Goal: Transaction & Acquisition: Subscribe to service/newsletter

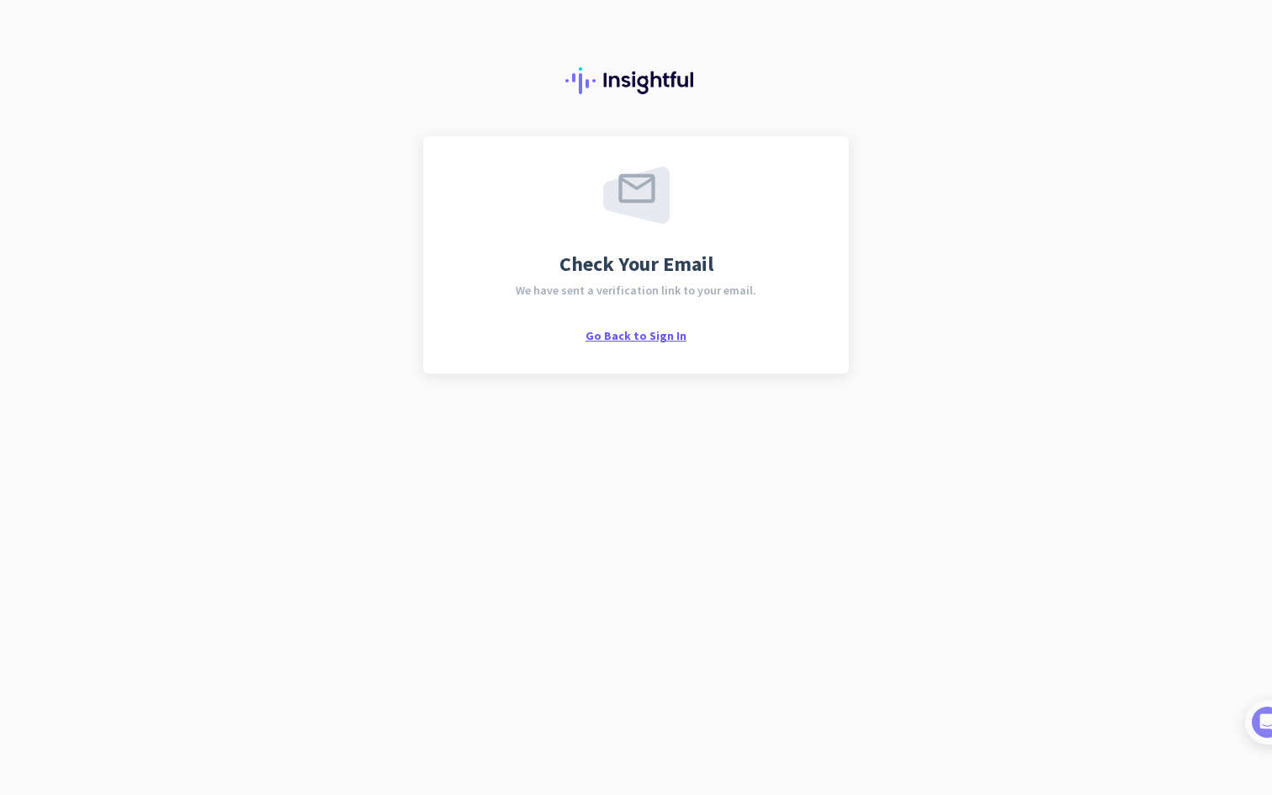
click at [642, 337] on span "Go Back to Sign In" at bounding box center [636, 335] width 101 height 15
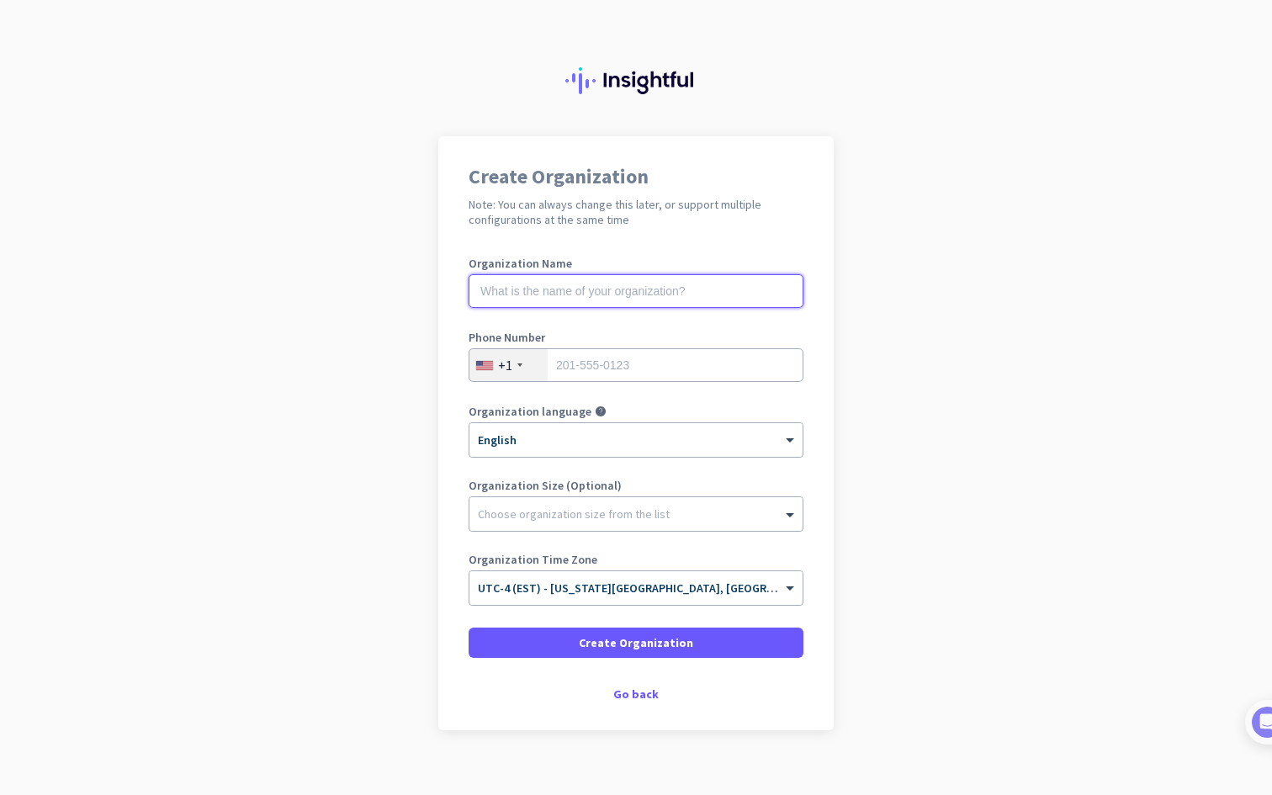
click at [626, 294] on input "text" at bounding box center [636, 291] width 335 height 34
type input "DRE Inc."
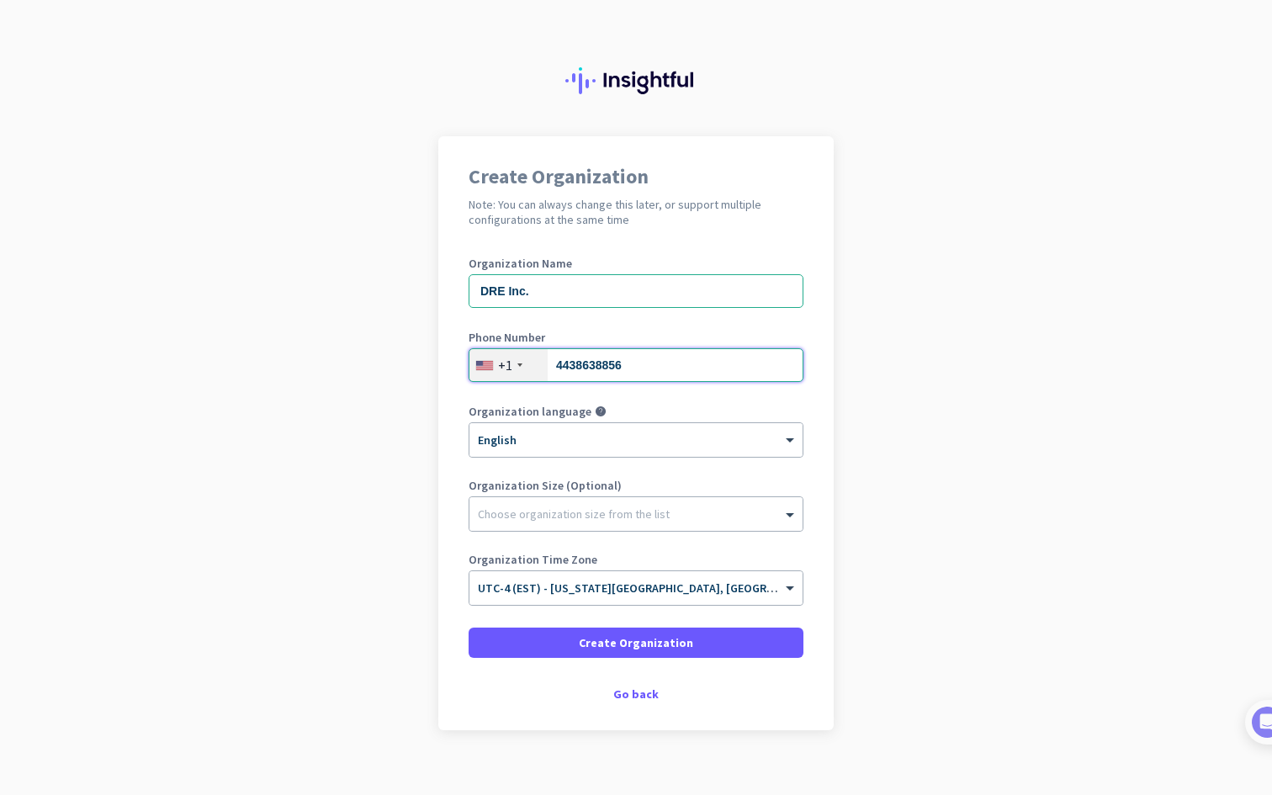
drag, startPoint x: 630, startPoint y: 367, endPoint x: 546, endPoint y: 365, distance: 84.2
click at [546, 365] on div "[PHONE_NUMBER]" at bounding box center [636, 365] width 335 height 34
type input "9082173469"
click at [644, 513] on div at bounding box center [635, 509] width 333 height 17
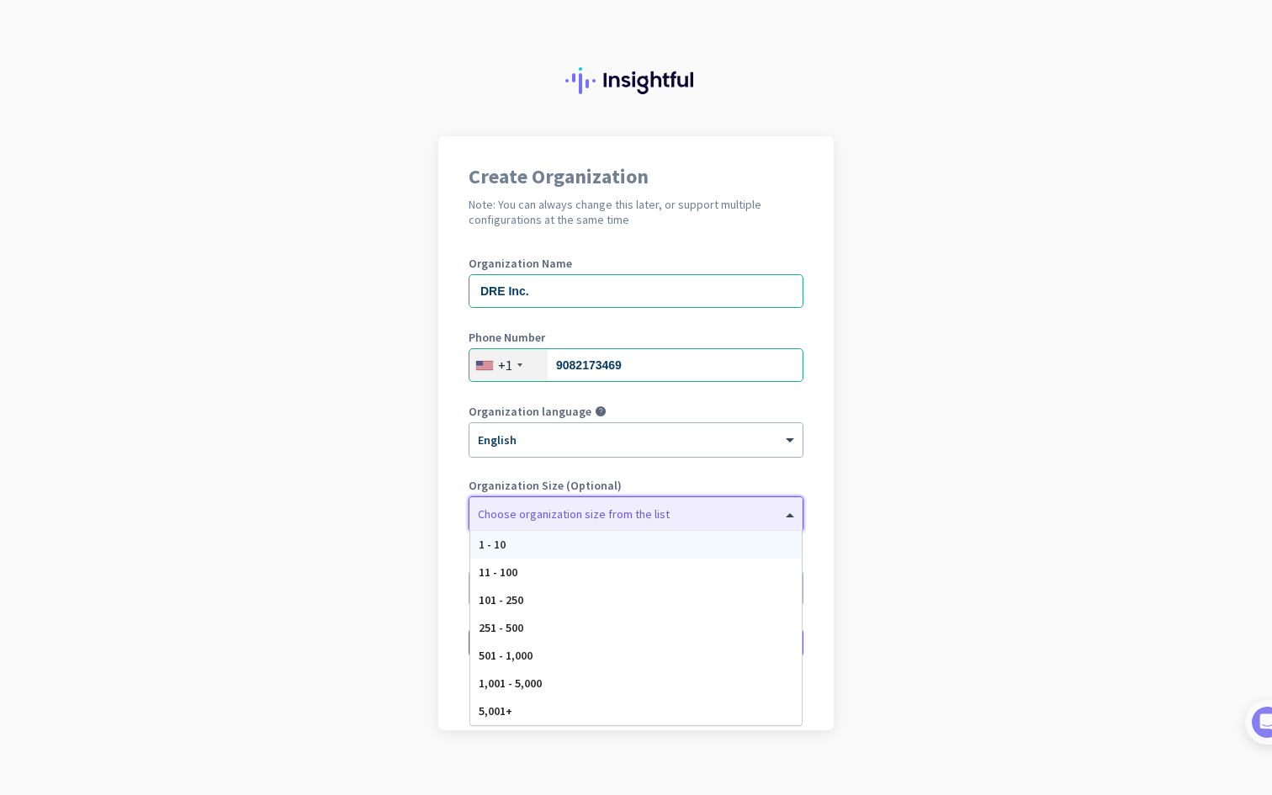
click at [575, 553] on div "1 - 10" at bounding box center [635, 545] width 331 height 28
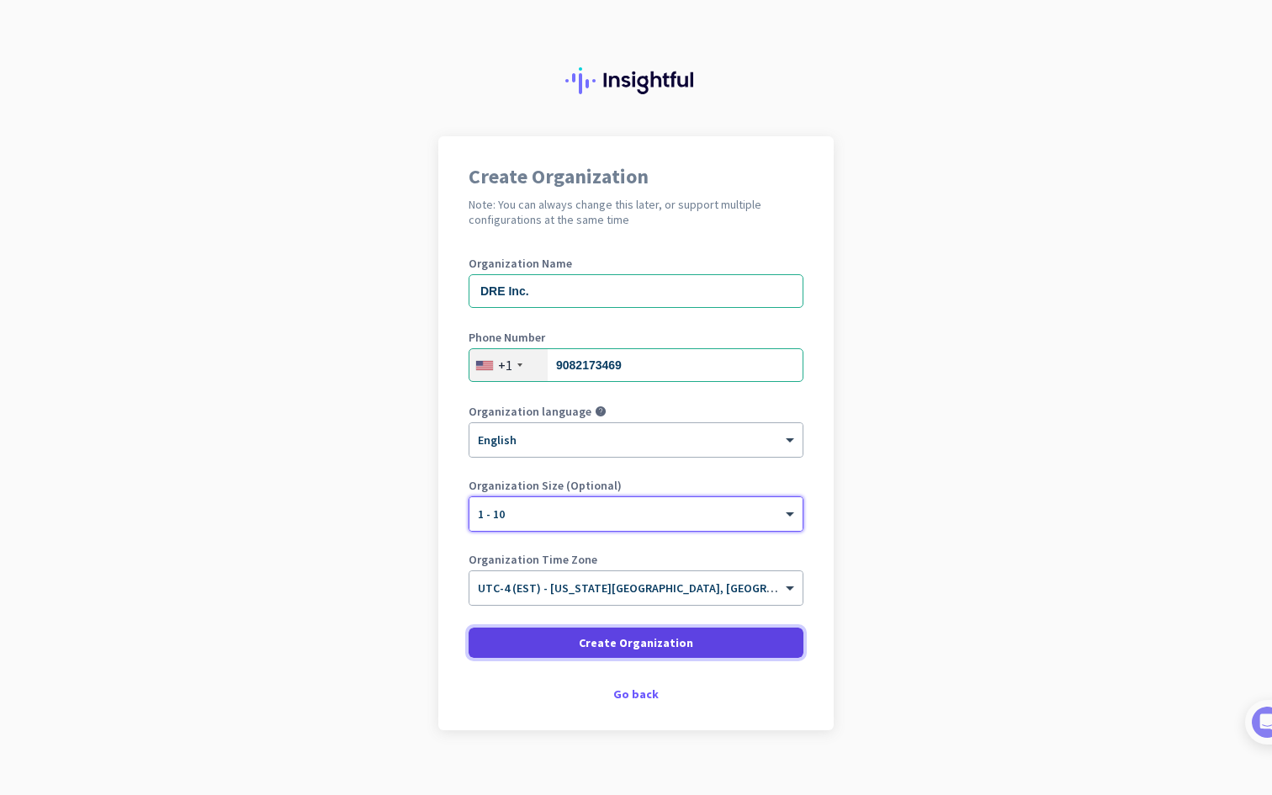
click at [604, 643] on span "Create Organization" at bounding box center [636, 642] width 114 height 17
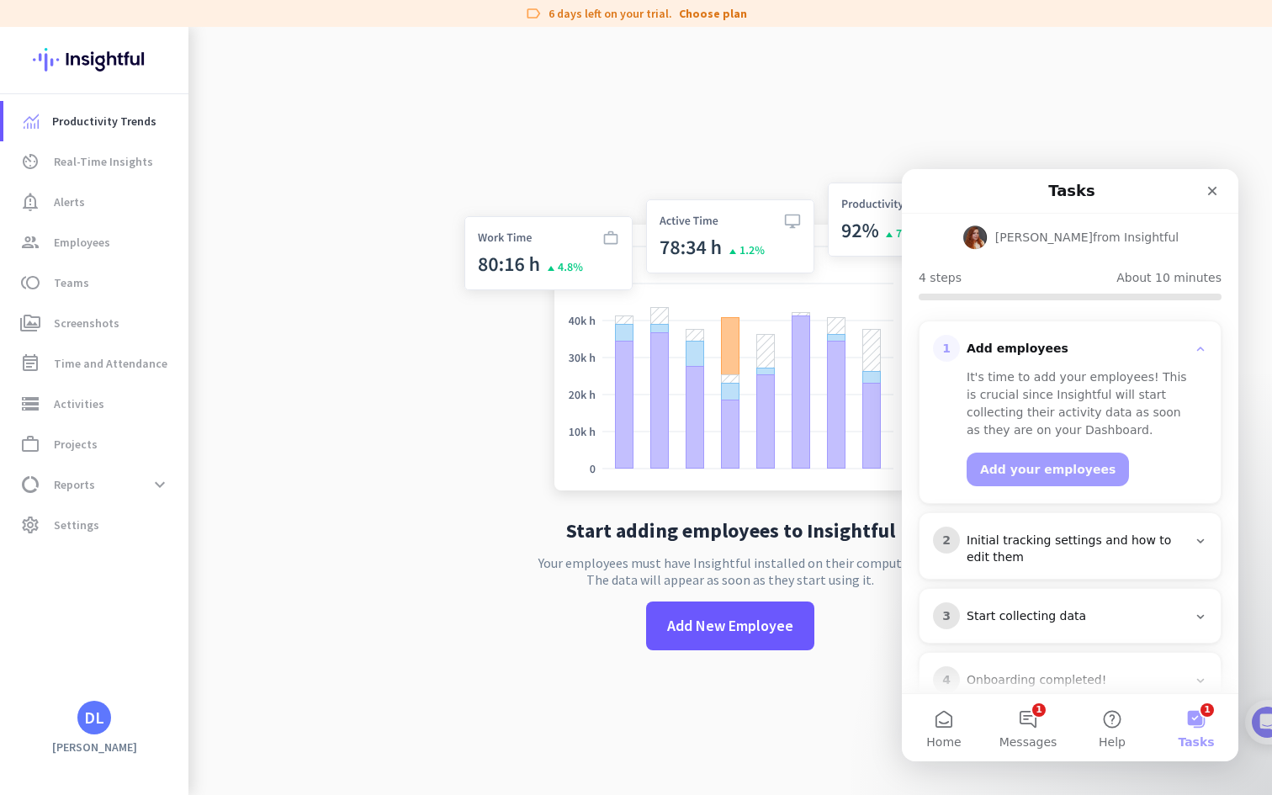
scroll to position [130, 0]
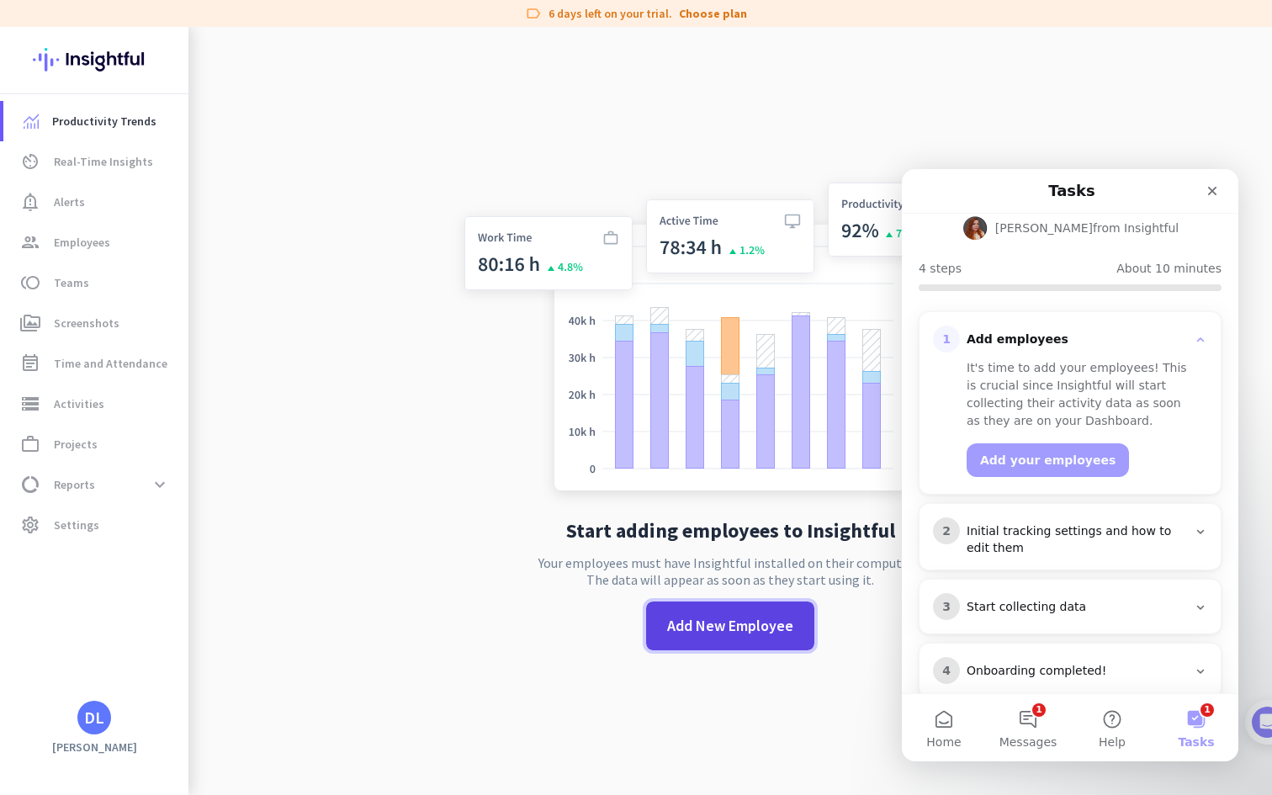
click at [732, 628] on span "Add New Employee" at bounding box center [730, 626] width 126 height 22
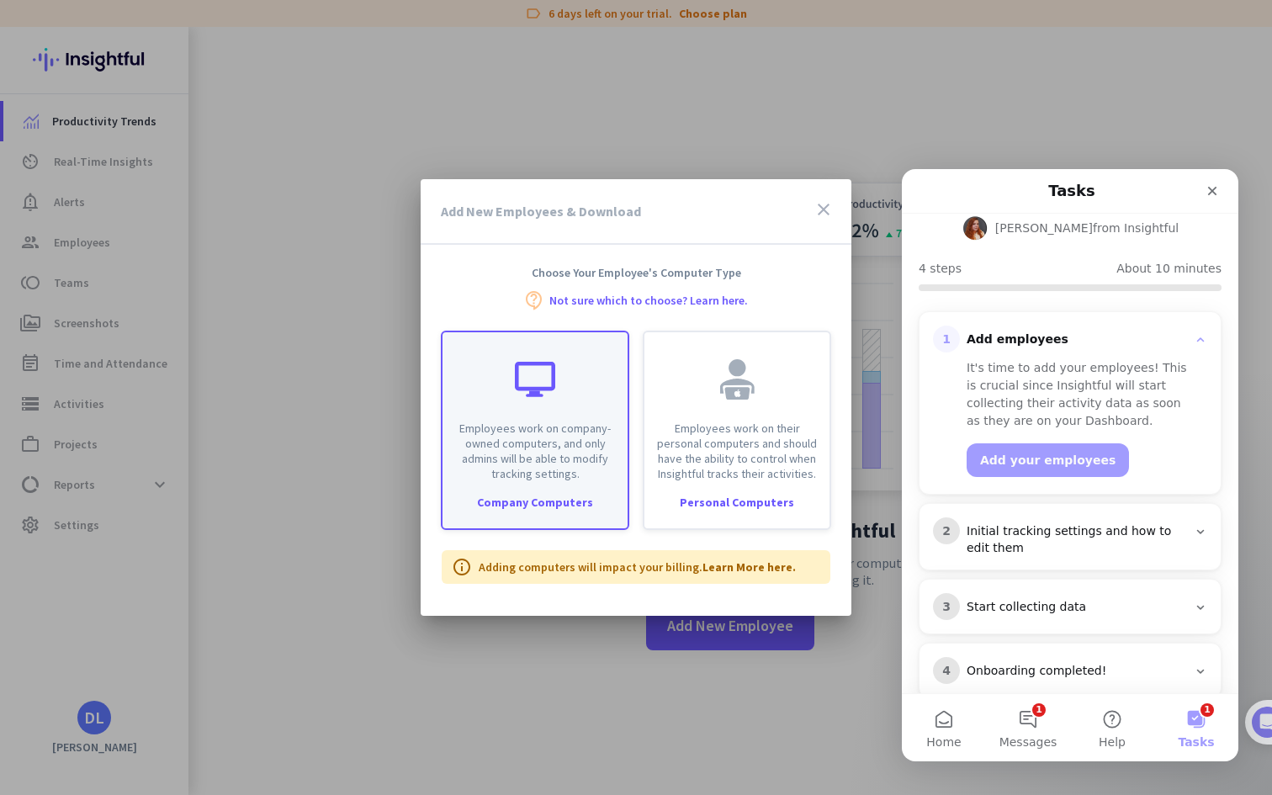
click at [593, 485] on div "Employees work on company-owned computers, and only admins will be able to modi…" at bounding box center [535, 430] width 188 height 199
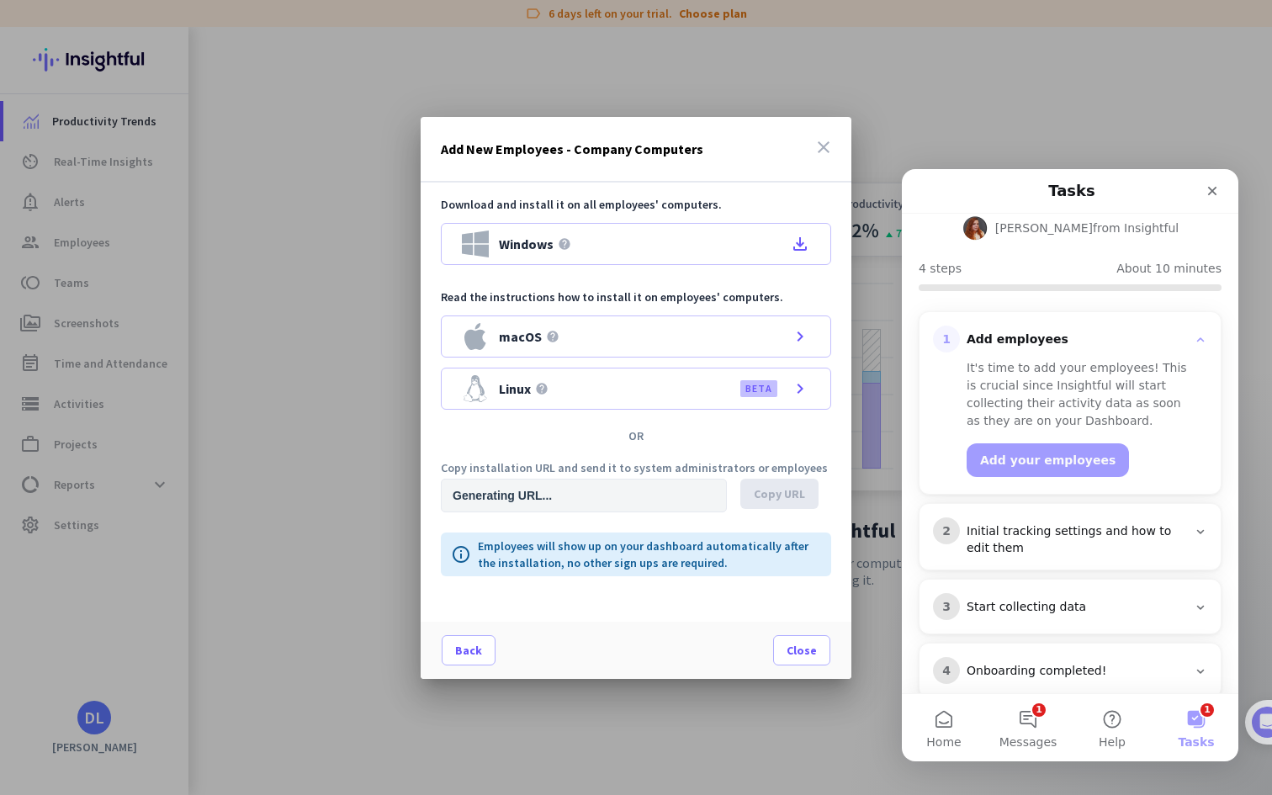
type input "[URL][DOMAIN_NAME]"
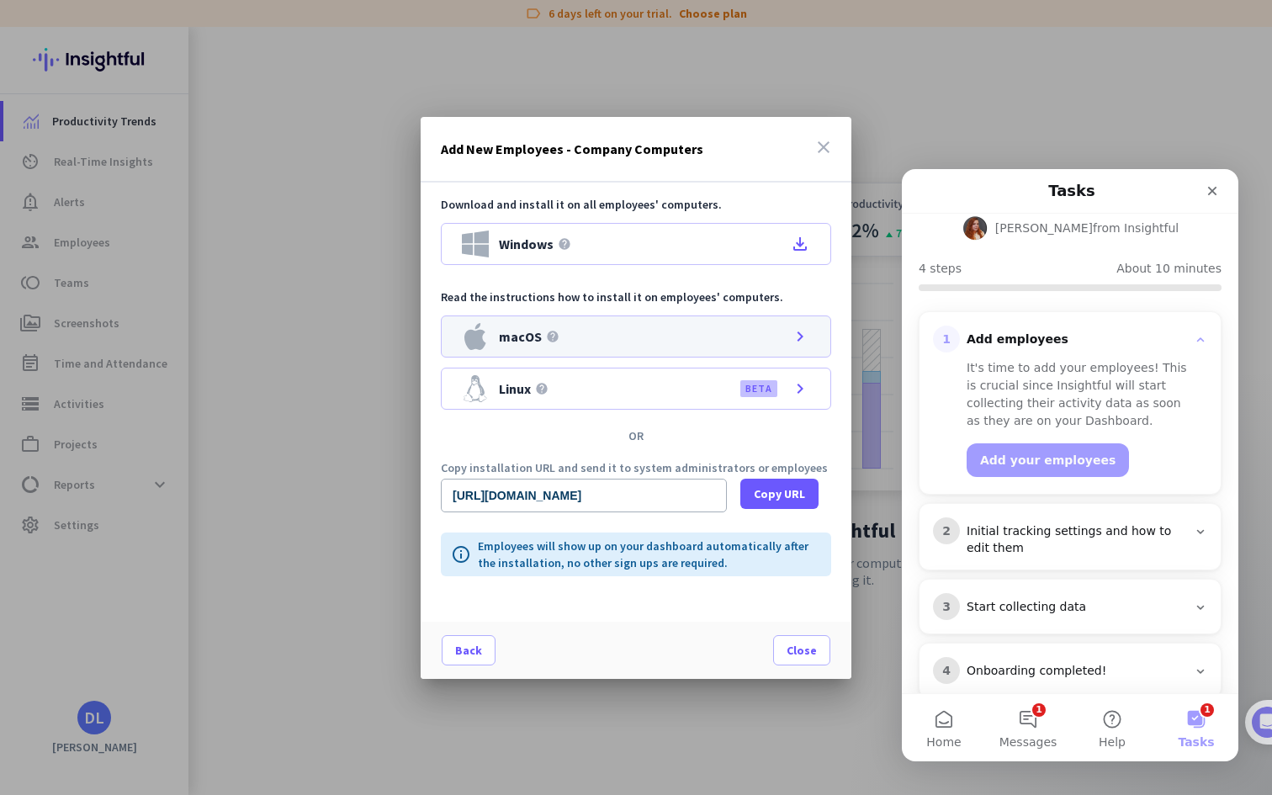
click at [770, 338] on div "macOS help chevron_right" at bounding box center [636, 337] width 390 height 42
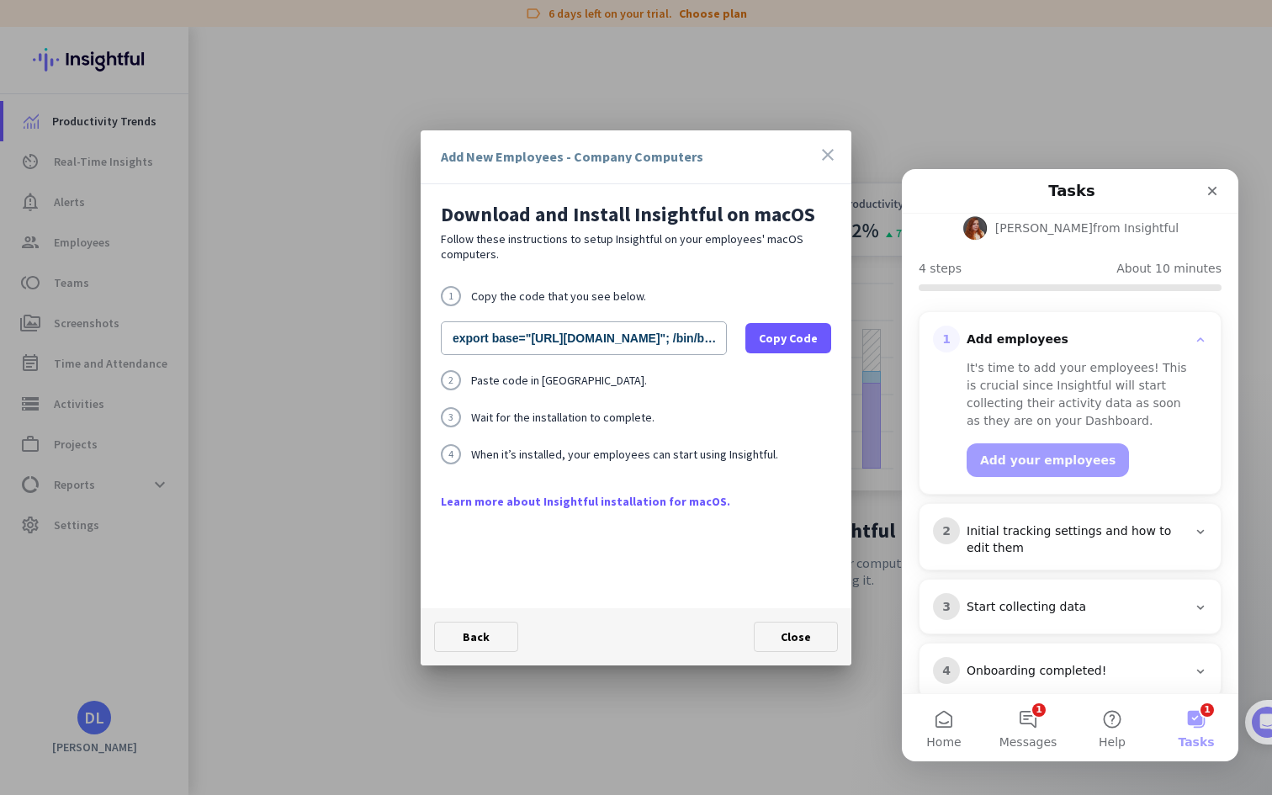
click at [595, 505] on link "Learn more about Insightful installation for macOS." at bounding box center [636, 501] width 390 height 17
click at [829, 151] on icon "close" at bounding box center [828, 155] width 20 height 20
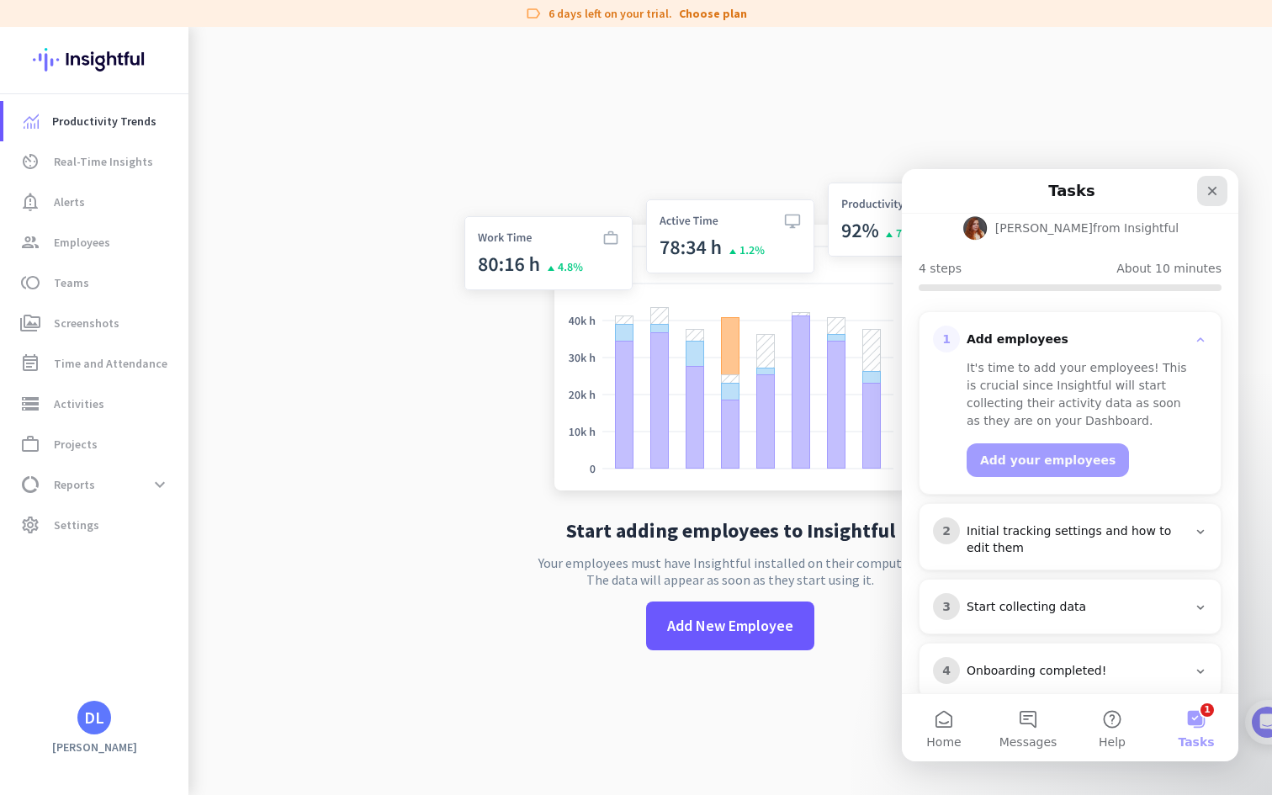
click at [1212, 190] on icon "Close" at bounding box center [1212, 191] width 9 height 9
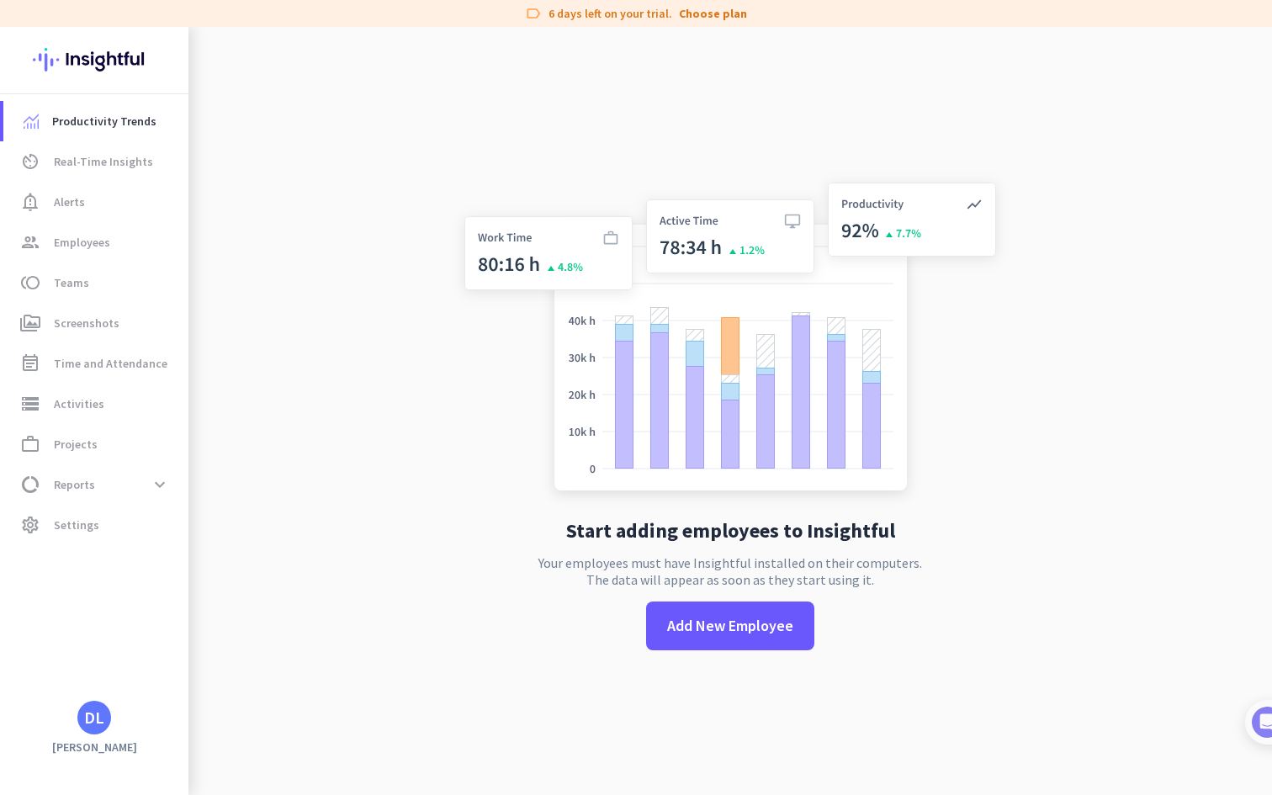
scroll to position [0, 0]
click at [96, 722] on div "DL" at bounding box center [94, 717] width 20 height 17
click at [185, 597] on span "Personal Settings" at bounding box center [184, 594] width 102 height 15
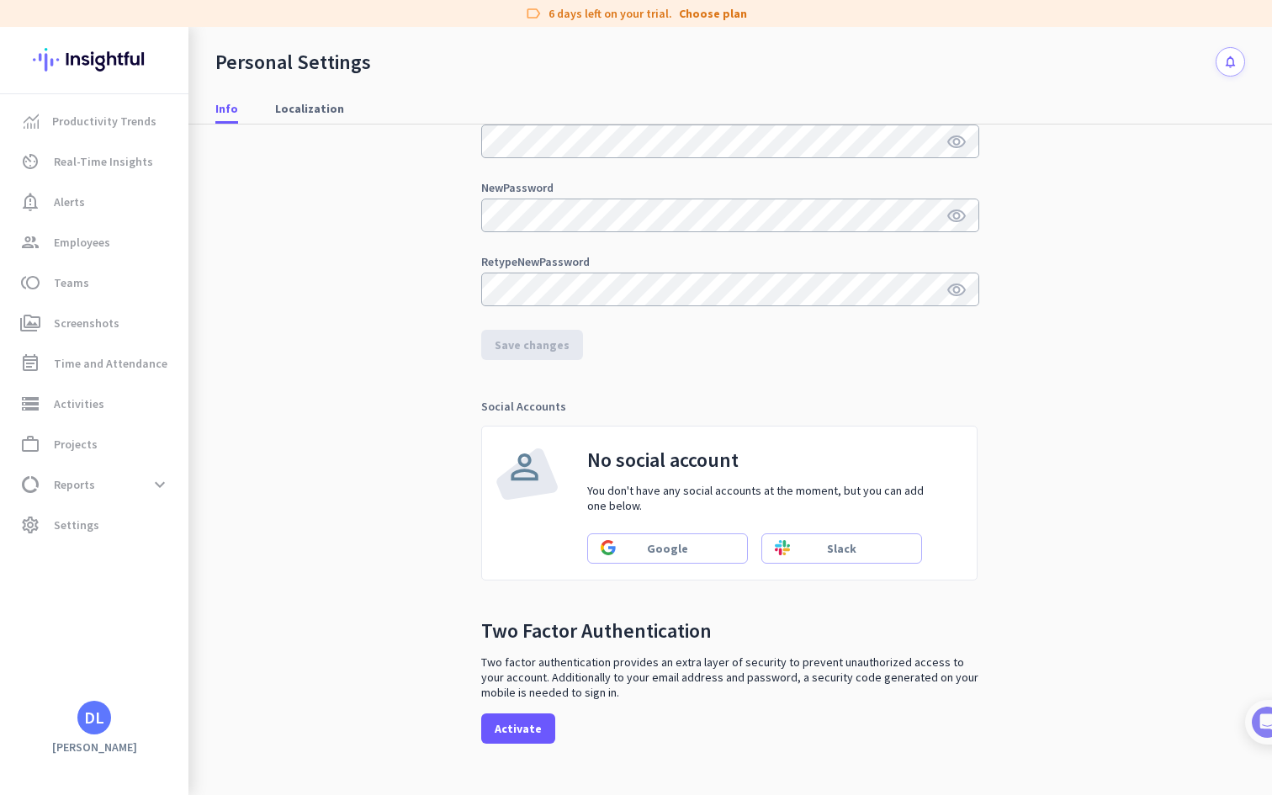
scroll to position [274, 0]
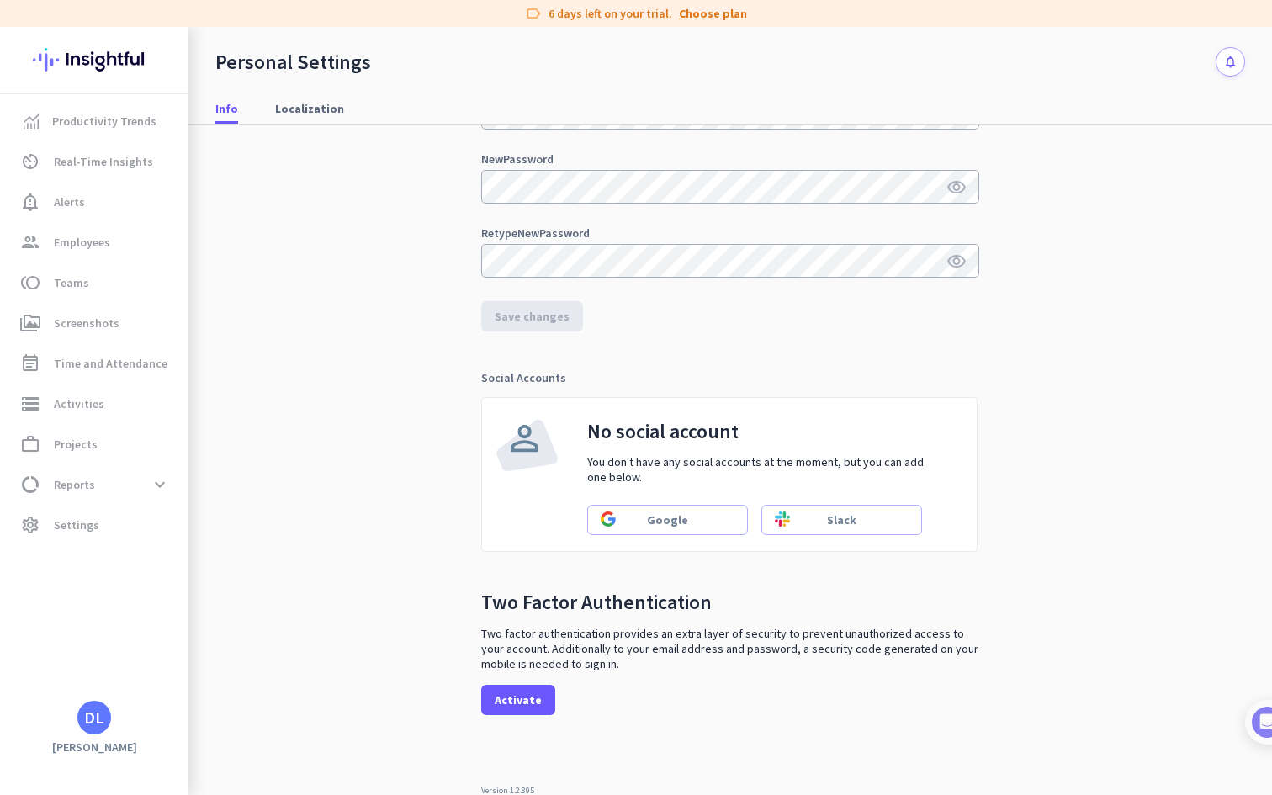
click at [703, 16] on link "Choose plan" at bounding box center [713, 13] width 68 height 17
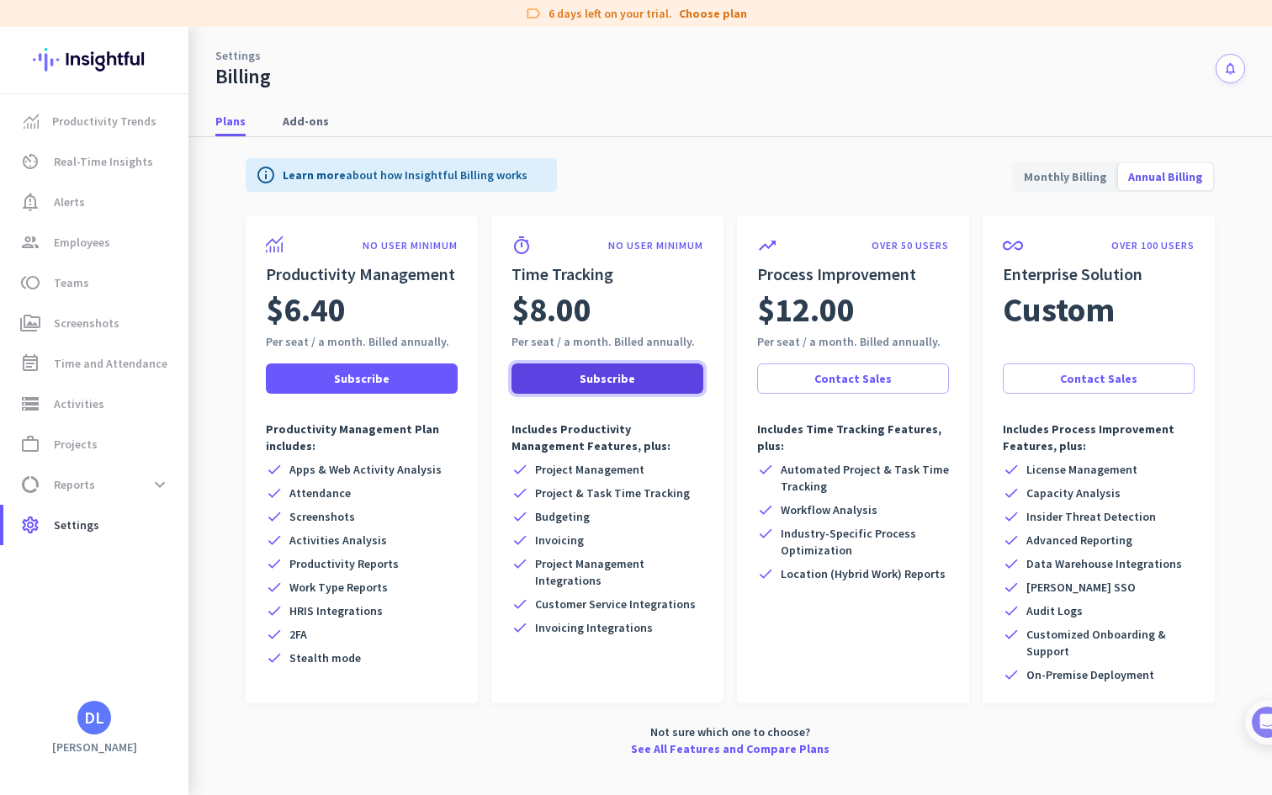
click at [609, 384] on span "Subscribe" at bounding box center [608, 378] width 56 height 17
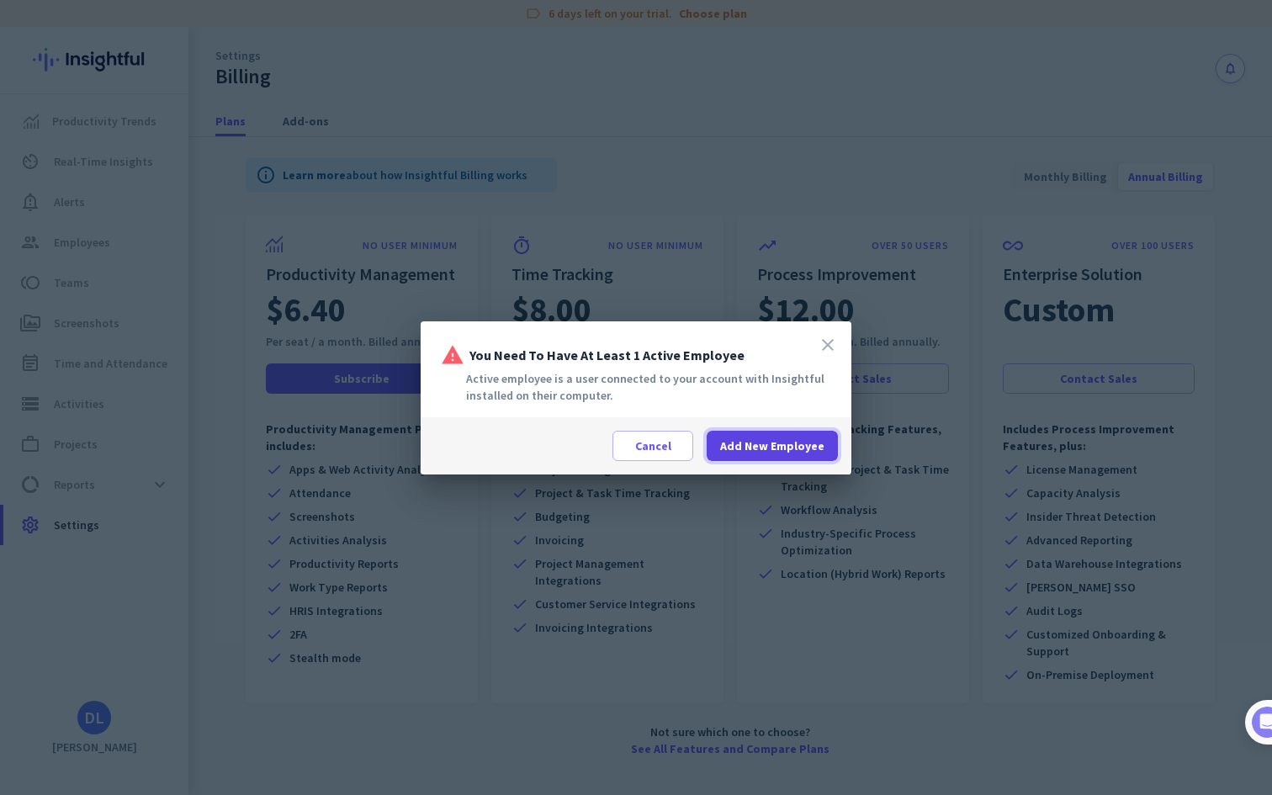
click at [775, 447] on span "Add New Employee" at bounding box center [772, 445] width 104 height 17
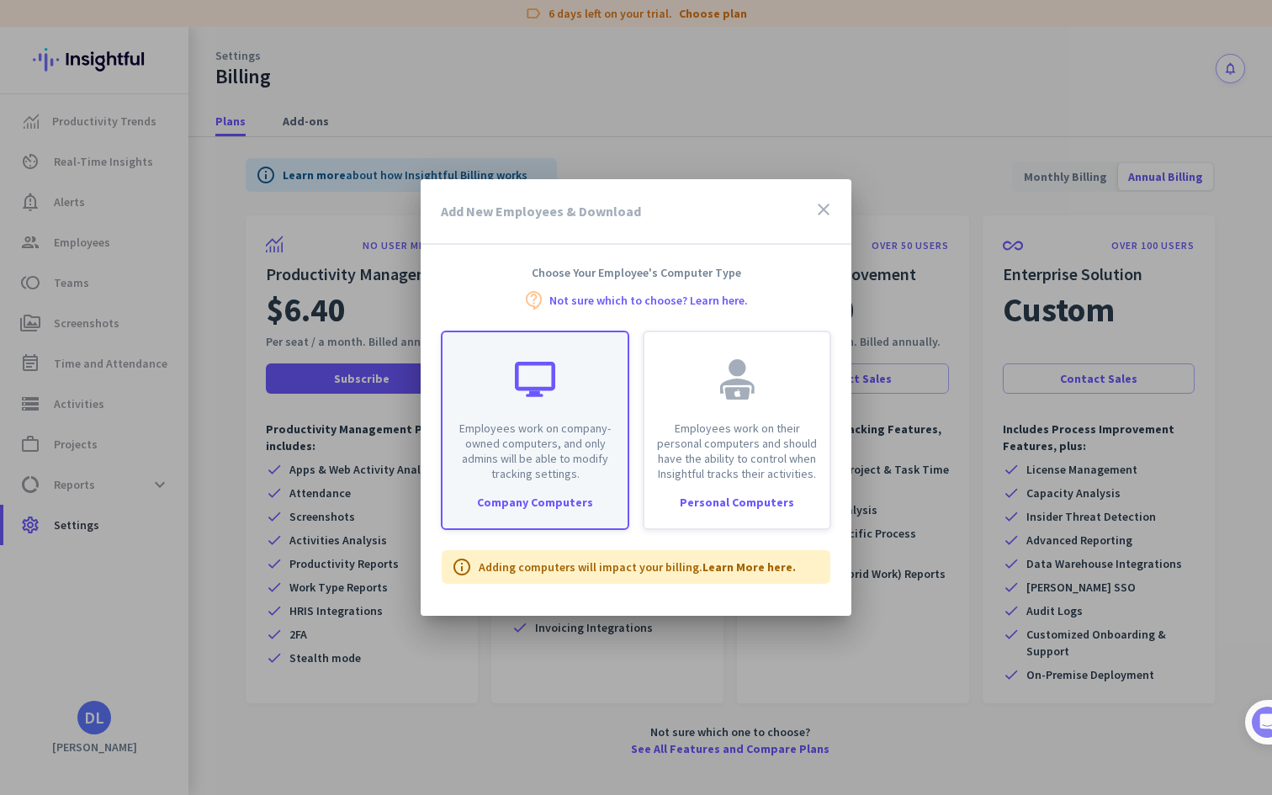
click at [573, 477] on p "Employees work on company-owned computers, and only admins will be able to modi…" at bounding box center [535, 451] width 165 height 61
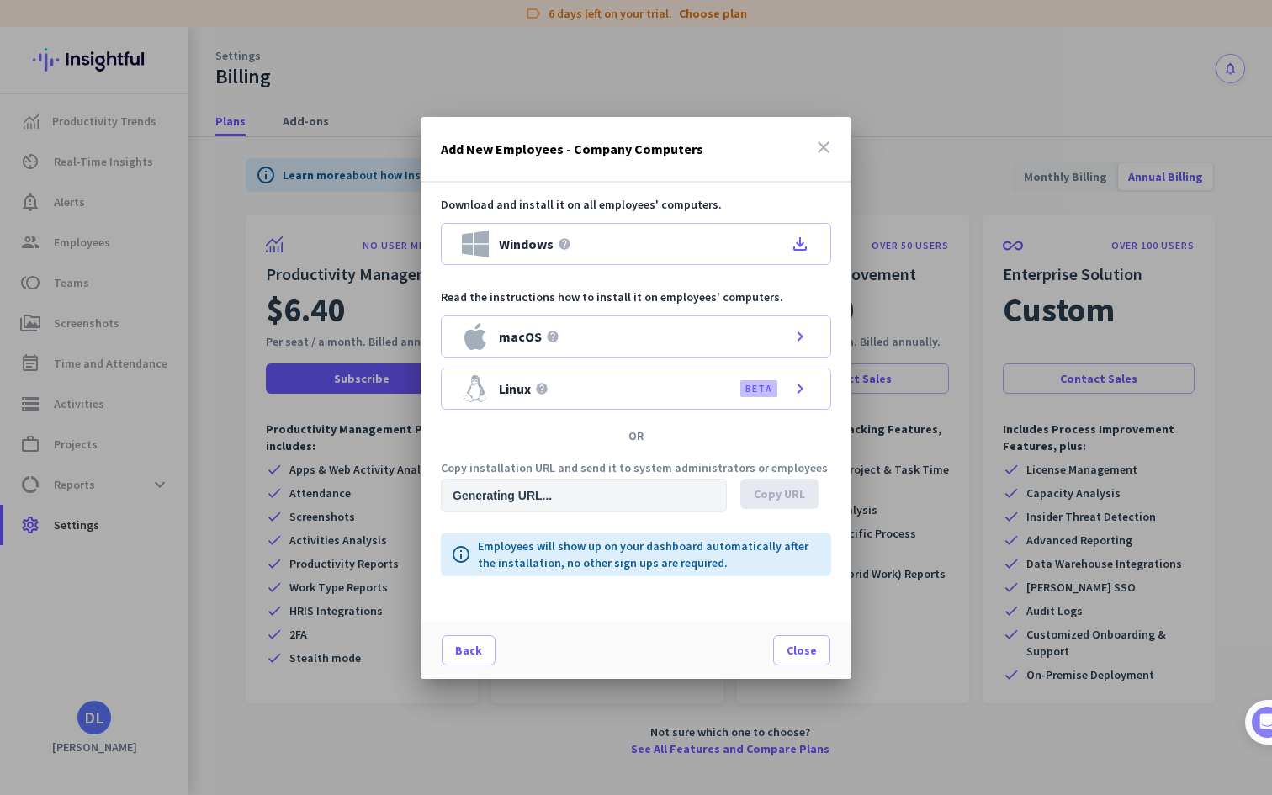
type input "[URL][DOMAIN_NAME]"
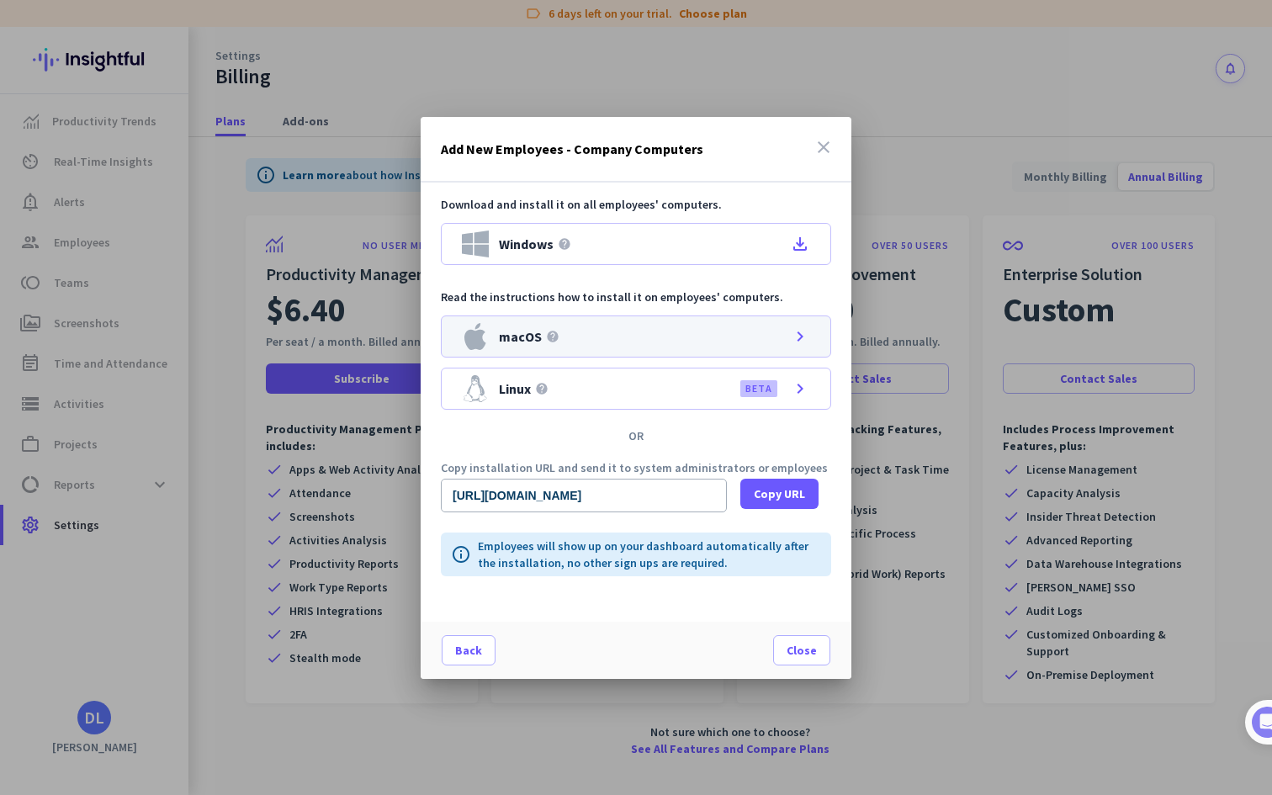
click at [803, 336] on icon "chevron_right" at bounding box center [800, 336] width 20 height 20
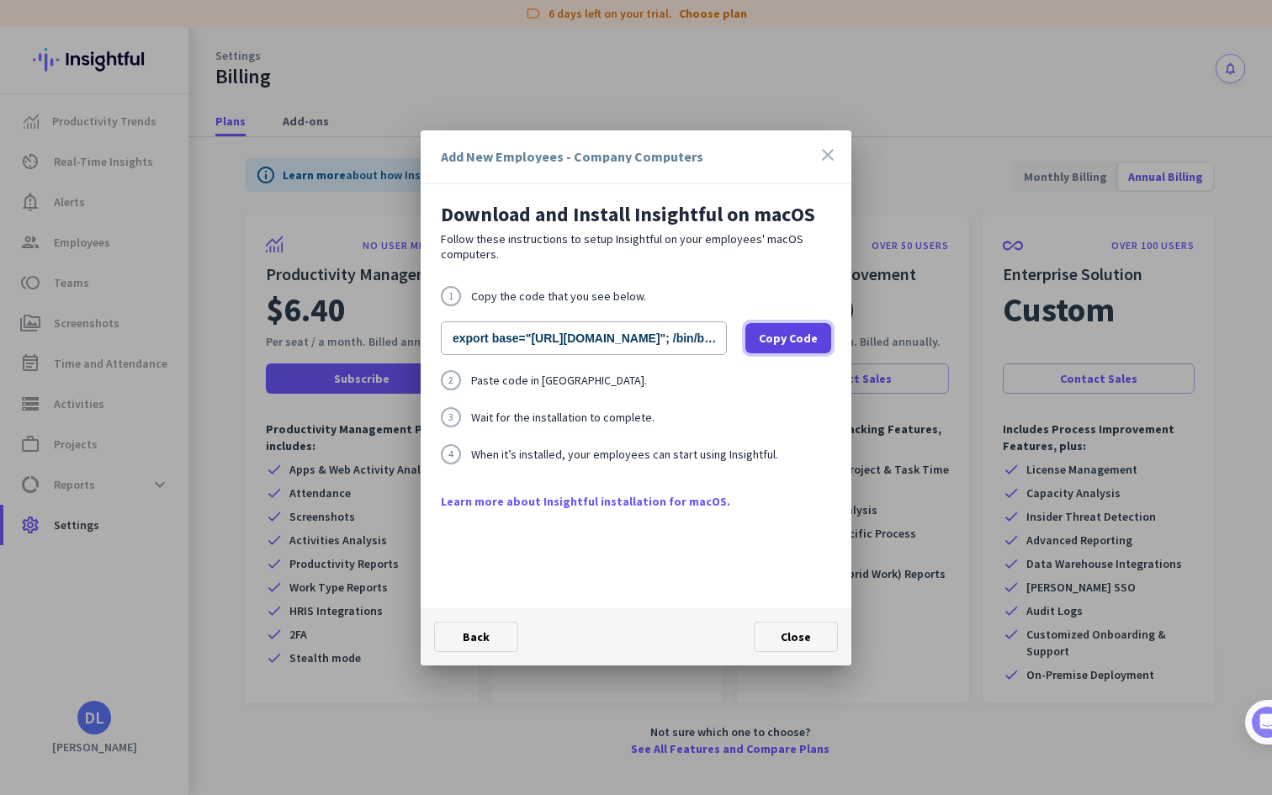
click at [783, 342] on span "Copy Code" at bounding box center [788, 338] width 59 height 17
click at [793, 631] on span "Close" at bounding box center [796, 636] width 30 height 15
